Goal: Task Accomplishment & Management: Manage account settings

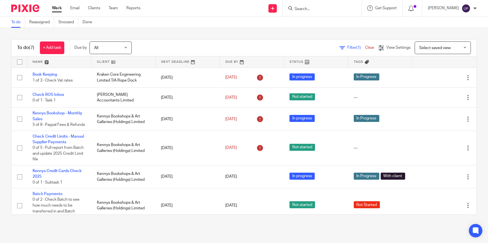
click at [310, 8] on input "Search" at bounding box center [319, 9] width 51 height 5
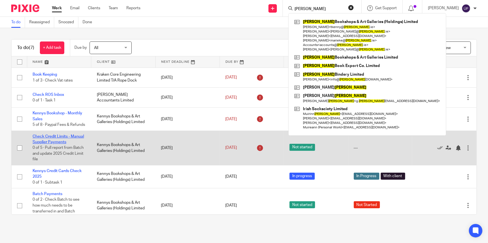
type input "[PERSON_NAME]"
click at [61, 143] on link "Check Credit Limits - Manual Supplier Payments" at bounding box center [58, 140] width 51 height 10
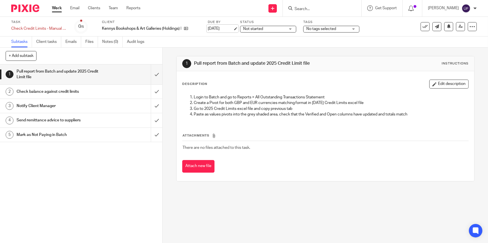
click at [233, 28] on link "[DATE]" at bounding box center [220, 29] width 25 height 6
click at [290, 28] on div "Not started Not started" at bounding box center [268, 29] width 56 height 7
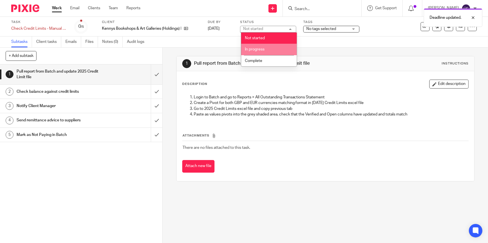
click at [279, 48] on li "In progress" at bounding box center [269, 50] width 56 height 12
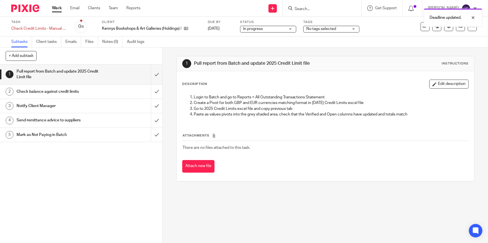
click at [336, 30] on span "No tags selected" at bounding box center [321, 29] width 30 height 4
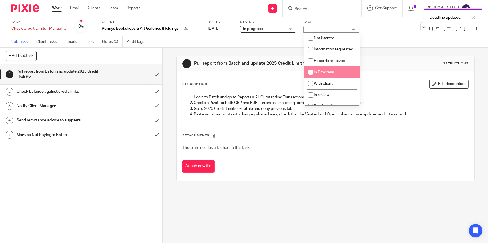
click at [330, 74] on span "In Progress" at bounding box center [324, 72] width 20 height 4
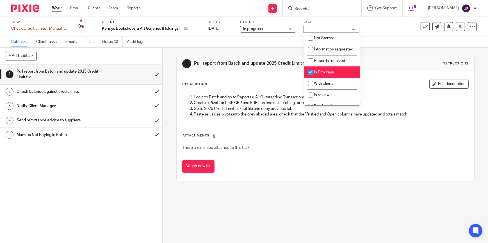
checkbox input "true"
click at [196, 47] on div "Subtasks Client tasks Emails Files Notes (0) Audit logs" at bounding box center [244, 41] width 488 height 11
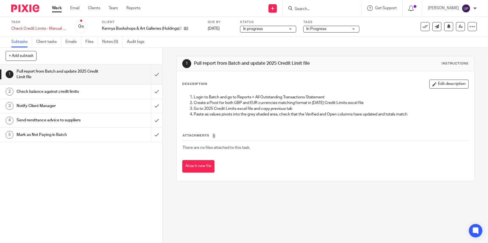
click at [80, 120] on h1 "Send remittance advice to suppliers" at bounding box center [60, 120] width 86 height 8
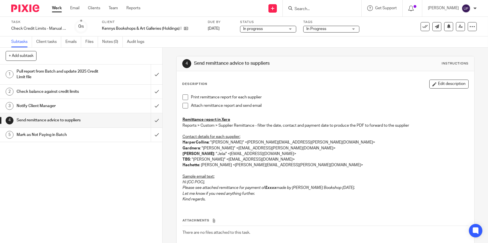
drag, startPoint x: 180, startPoint y: 182, endPoint x: 261, endPoint y: 192, distance: 81.3
click at [261, 192] on div "Print remittance report for each supplier Attach remittance report and send ema…" at bounding box center [325, 149] width 291 height 115
drag, startPoint x: 184, startPoint y: 190, endPoint x: 181, endPoint y: 189, distance: 3.2
click at [184, 190] on em "Please see attached remittance for payment of" at bounding box center [223, 188] width 83 height 4
click at [182, 188] on em "Please see attached remittance for payment of" at bounding box center [223, 188] width 83 height 4
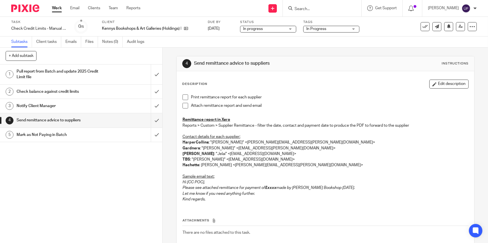
click at [182, 186] on em "Please see attached remittance for payment of" at bounding box center [223, 188] width 83 height 4
click at [182, 187] on em "Please see attached remittance for payment of" at bounding box center [223, 188] width 83 height 4
click at [187, 188] on em "Please see attached remittance for payment of" at bounding box center [223, 188] width 83 height 4
drag, startPoint x: 187, startPoint y: 188, endPoint x: 375, endPoint y: 118, distance: 200.3
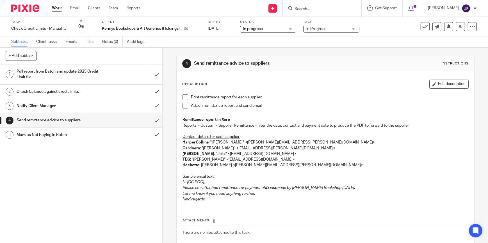
click at [321, 141] on p "HarperCollins : "Elliot, Michelle" <Michelle.Elliot@HarperCollins.co.uk>" at bounding box center [325, 143] width 286 height 6
click at [444, 81] on button "Edit description" at bounding box center [448, 84] width 39 height 9
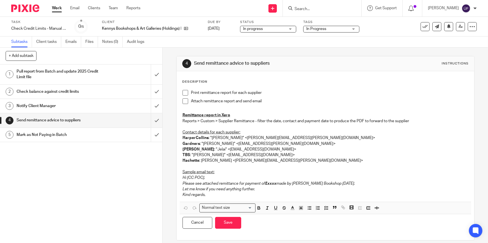
click at [182, 183] on em "Please see attached remittance for payment of" at bounding box center [223, 184] width 83 height 4
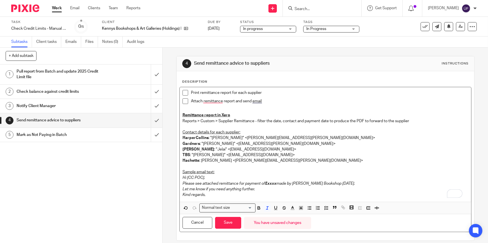
click at [182, 188] on em "Let me know if you need anything further." at bounding box center [218, 190] width 72 height 4
click at [224, 220] on button "Save" at bounding box center [228, 223] width 26 height 12
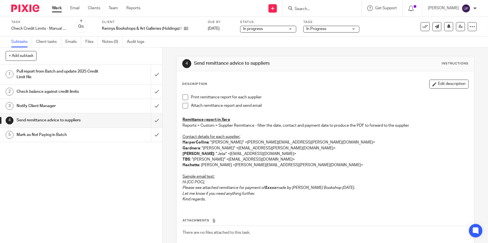
click at [25, 10] on img at bounding box center [25, 8] width 28 height 8
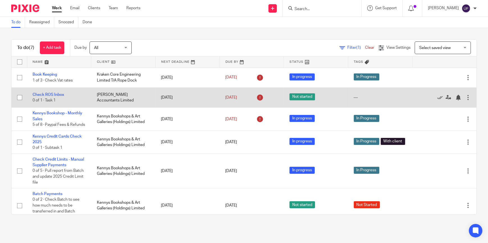
click at [57, 92] on td "Check ROS Inbox 0 of 1 · Task 1" at bounding box center [59, 98] width 64 height 20
click at [57, 93] on link "Check ROS Inbox" at bounding box center [48, 95] width 31 height 4
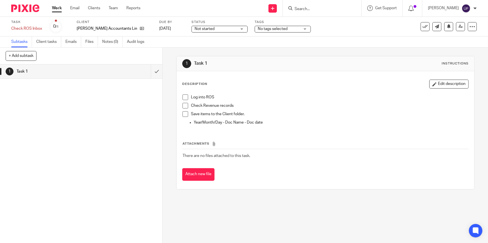
click at [343, 54] on div "1 Task 1 Instructions Description Edit description Log into ROS Check Revenue r…" at bounding box center [325, 123] width 298 height 150
click at [342, 51] on div "1 Task 1 Instructions Description Edit description Log into ROS Check Revenue r…" at bounding box center [325, 123] width 298 height 150
click at [21, 8] on img at bounding box center [25, 8] width 28 height 8
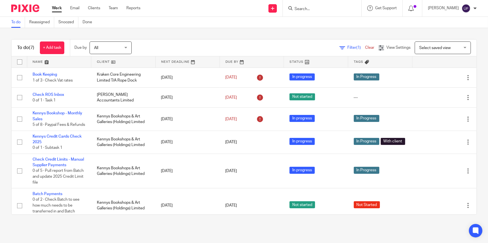
click at [339, 6] on form at bounding box center [324, 8] width 60 height 7
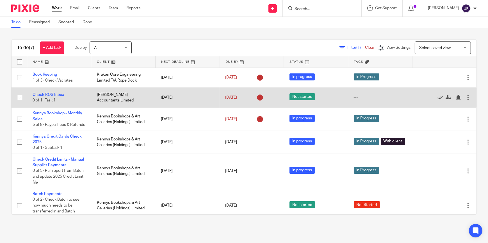
click at [111, 98] on td "[PERSON_NAME] Accountants Limited" at bounding box center [123, 98] width 64 height 20
click at [57, 93] on link "Check ROS Inbox" at bounding box center [48, 95] width 31 height 4
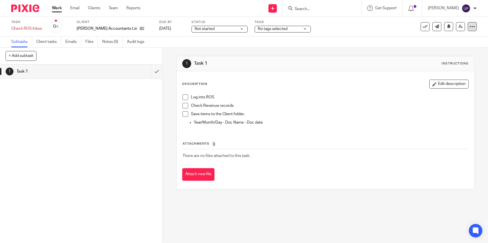
click at [469, 28] on icon at bounding box center [472, 27] width 6 height 6
click at [450, 66] on span "Change schedule" at bounding box center [448, 65] width 31 height 4
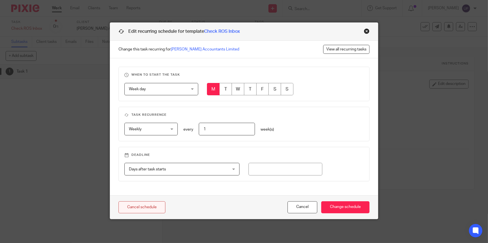
click at [140, 209] on link "Cancel schedule" at bounding box center [141, 208] width 47 height 12
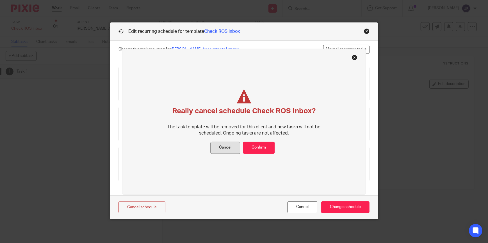
click at [229, 153] on button "Cancel" at bounding box center [226, 148] width 30 height 12
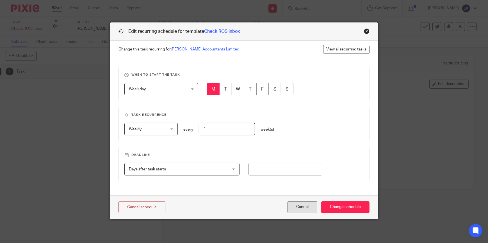
click at [306, 206] on button "Cancel" at bounding box center [303, 208] width 30 height 12
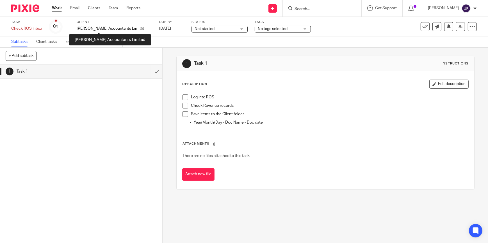
click at [84, 27] on p "[PERSON_NAME] Accountants Limited" at bounding box center [107, 29] width 60 height 6
click at [317, 7] on input "Search" at bounding box center [319, 9] width 51 height 5
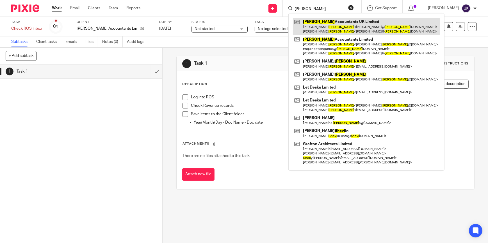
type input "sheil"
click at [323, 22] on link at bounding box center [366, 26] width 147 height 17
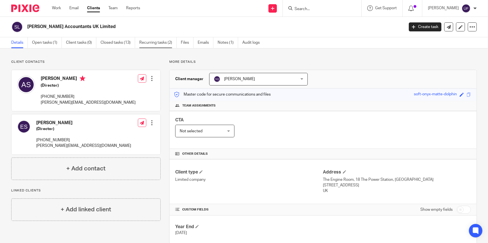
click at [143, 42] on link "Recurring tasks (2)" at bounding box center [157, 42] width 37 height 11
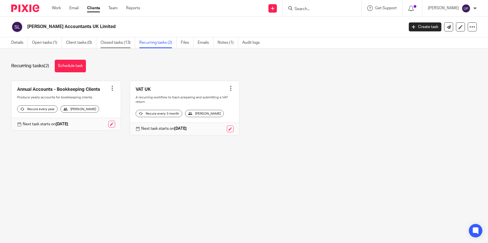
click at [112, 44] on link "Closed tasks (13)" at bounding box center [118, 42] width 35 height 11
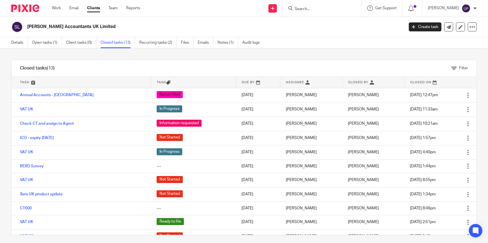
click at [318, 8] on input "Search" at bounding box center [319, 9] width 51 height 5
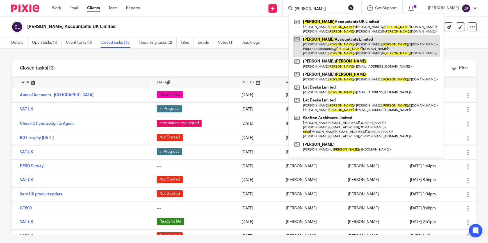
type input "[PERSON_NAME]"
click at [330, 50] on link at bounding box center [366, 46] width 147 height 22
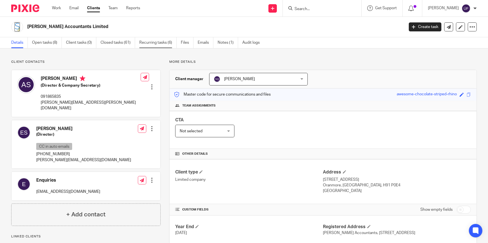
click at [154, 41] on link "Recurring tasks (6)" at bounding box center [157, 42] width 37 height 11
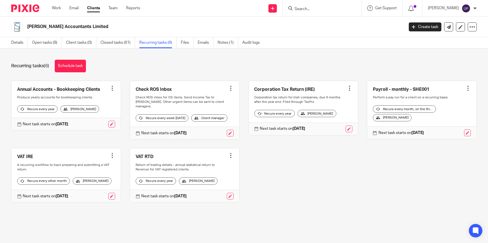
click at [228, 90] on div at bounding box center [231, 89] width 6 height 6
click at [157, 93] on link at bounding box center [184, 110] width 109 height 59
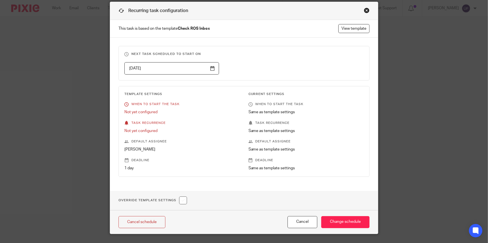
scroll to position [34, 0]
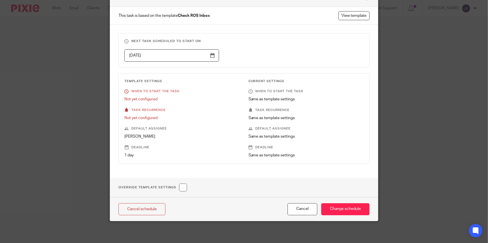
click at [156, 127] on p "Default assignee" at bounding box center [181, 129] width 115 height 4
click at [298, 209] on button "Cancel" at bounding box center [303, 210] width 30 height 12
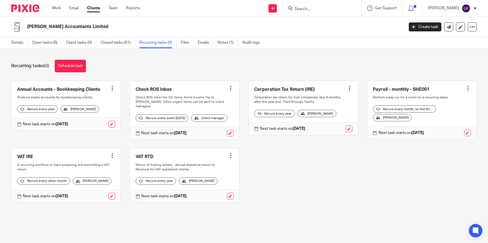
click at [168, 88] on link at bounding box center [184, 110] width 109 height 59
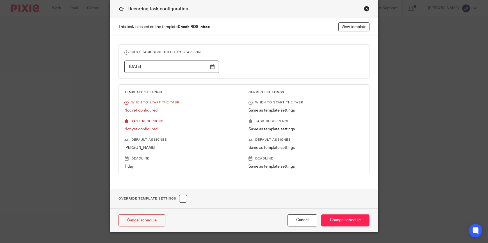
scroll to position [34, 0]
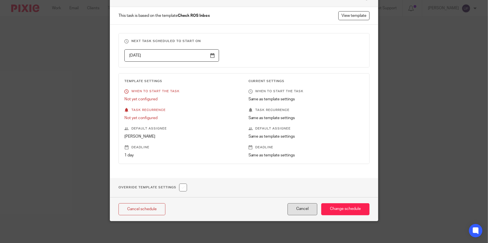
click at [302, 212] on button "Cancel" at bounding box center [303, 210] width 30 height 12
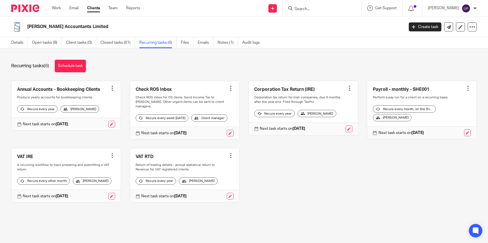
click at [30, 7] on img at bounding box center [25, 8] width 28 height 8
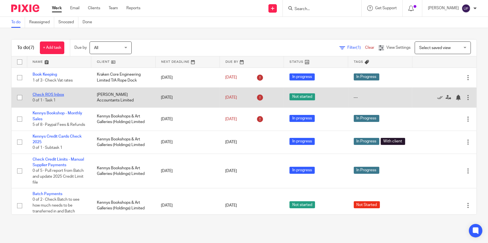
click at [54, 93] on link "Check ROS Inbox" at bounding box center [48, 95] width 31 height 4
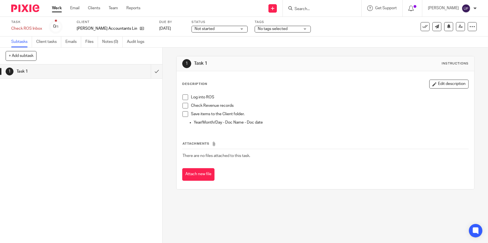
click at [20, 59] on button "+ Add subtask" at bounding box center [21, 56] width 31 height 10
click at [92, 55] on input "text" at bounding box center [61, 56] width 111 height 10
type input "More Information"
click at [151, 56] on p "+ Add" at bounding box center [148, 56] width 16 height 10
click at [80, 90] on h1 "More Information" at bounding box center [60, 86] width 86 height 8
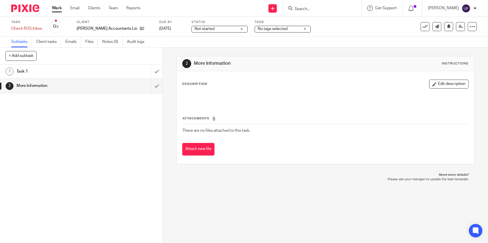
click at [429, 83] on button "Edit description" at bounding box center [448, 84] width 39 height 9
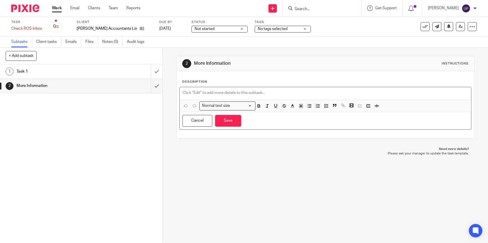
click at [194, 92] on p at bounding box center [325, 93] width 286 height 6
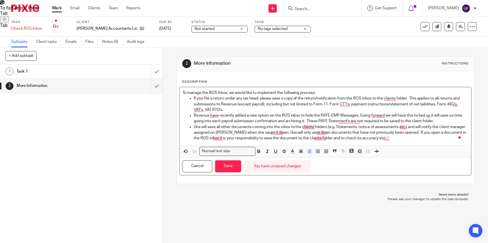
click at [273, 111] on p "If you file a return under any tax head, please save a copy of the return/notif…" at bounding box center [331, 104] width 275 height 17
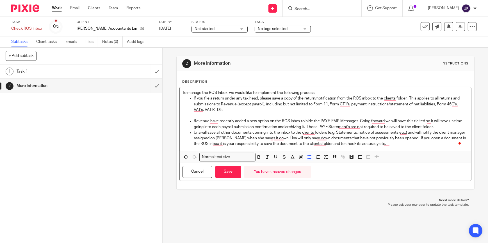
click at [449, 125] on p "Revenue have recently added a new option on the ROS inbox to hide the PAYE-EMP …" at bounding box center [331, 124] width 275 height 12
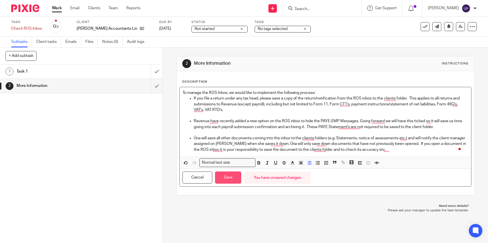
click at [222, 176] on button "Save" at bounding box center [228, 178] width 26 height 12
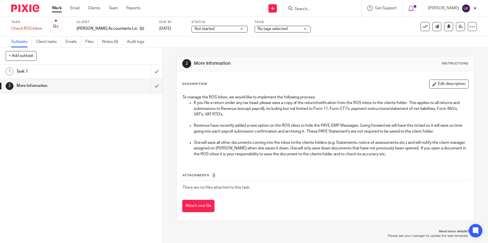
click at [24, 8] on img at bounding box center [25, 8] width 28 height 8
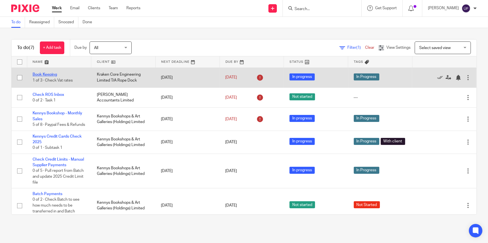
click at [43, 73] on link "Book Keeping" at bounding box center [45, 75] width 24 height 4
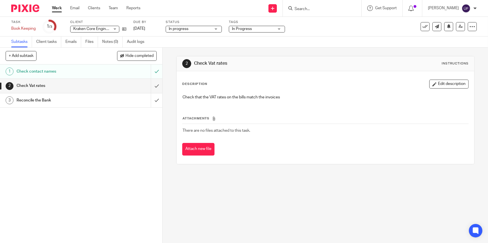
click at [180, 30] on span "In progress" at bounding box center [179, 29] width 20 height 4
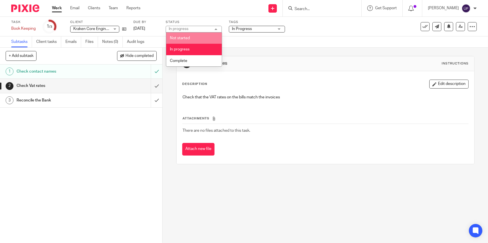
click at [252, 27] on span "In Progress" at bounding box center [253, 29] width 42 height 6
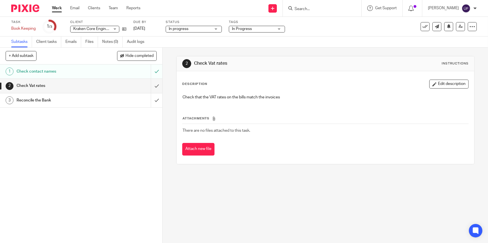
click at [20, 8] on img at bounding box center [25, 8] width 28 height 8
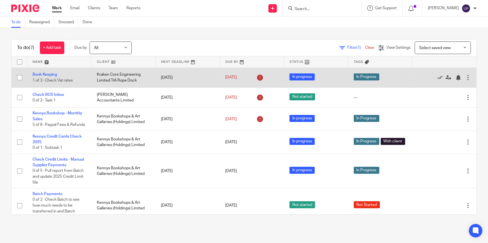
click at [248, 77] on div "[DATE]" at bounding box center [251, 77] width 53 height 9
click at [248, 78] on link "[DATE]" at bounding box center [237, 78] width 25 height 6
